Goal: Check status: Check status

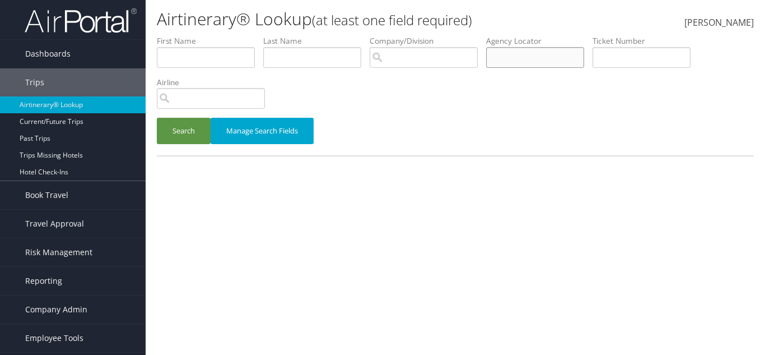
click at [514, 52] on input "text" at bounding box center [535, 57] width 98 height 21
paste input "D9FMXK"
type input "D9FMXK"
click at [191, 127] on button "Search" at bounding box center [184, 131] width 54 height 26
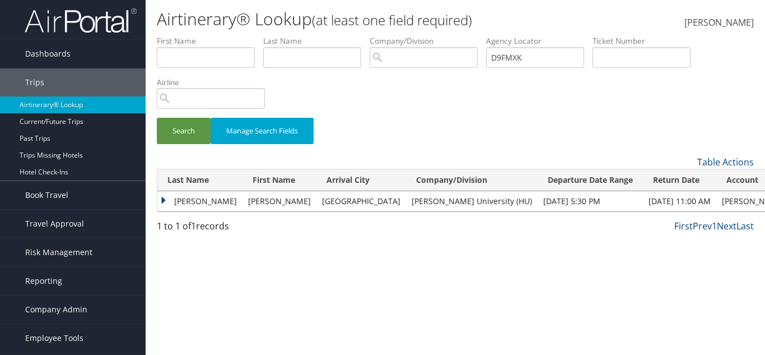
click at [243, 207] on td "DON ROSS" at bounding box center [280, 201] width 74 height 20
click at [219, 193] on td "PHILLIPS" at bounding box center [199, 201] width 85 height 20
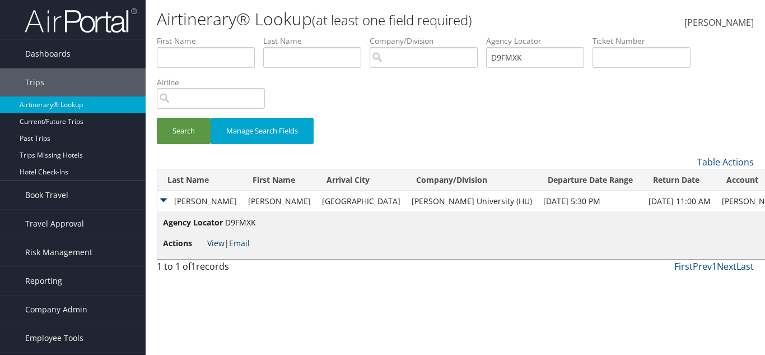
click at [216, 242] on link "View" at bounding box center [215, 242] width 17 height 11
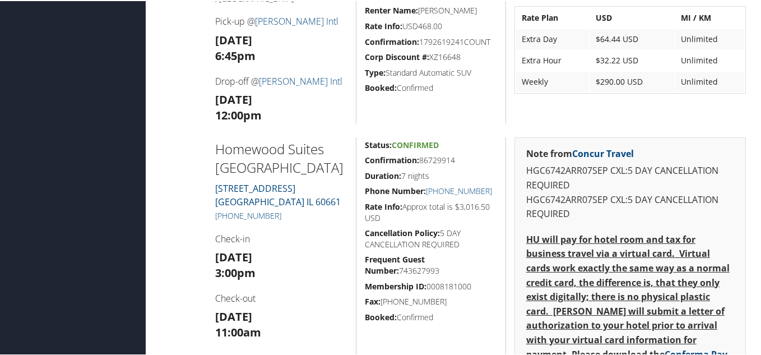
scroll to position [728, 0]
